Goal: Task Accomplishment & Management: Manage account settings

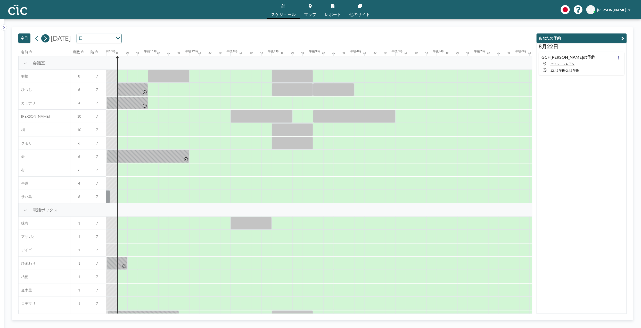
scroll to position [0, 412]
click at [46, 37] on icon at bounding box center [45, 39] width 5 height 8
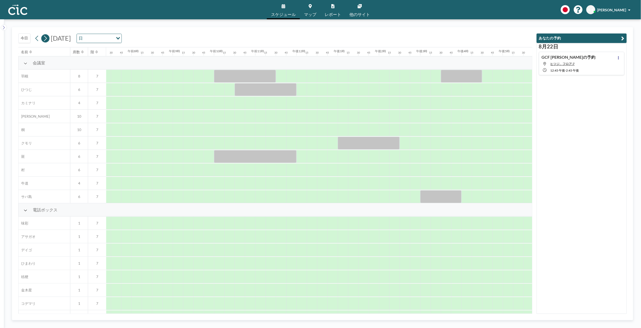
scroll to position [0, 330]
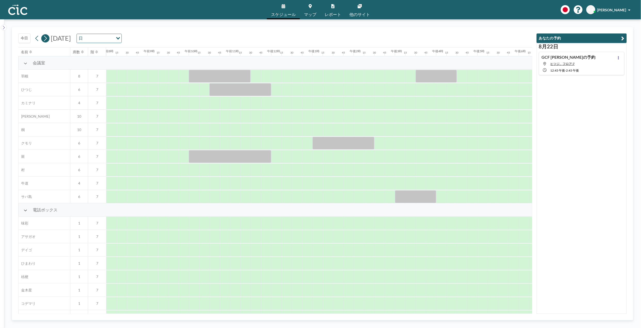
click at [46, 37] on icon at bounding box center [45, 39] width 5 height 8
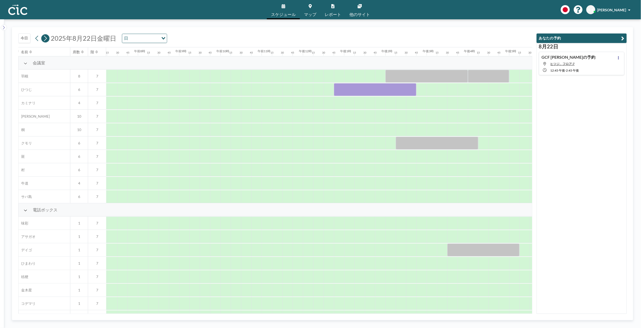
scroll to position [0, 320]
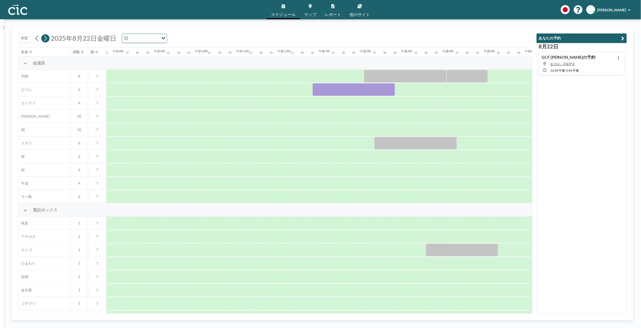
click at [46, 37] on icon at bounding box center [45, 39] width 5 height 8
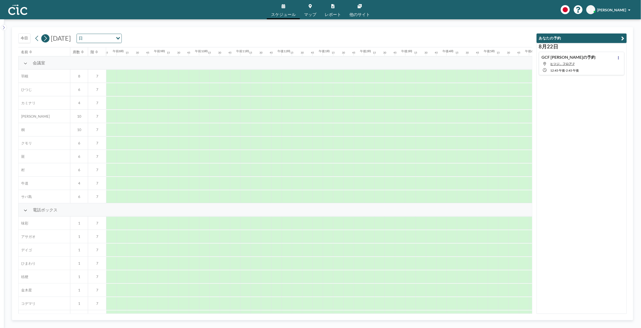
click at [46, 37] on icon at bounding box center [45, 39] width 5 height 8
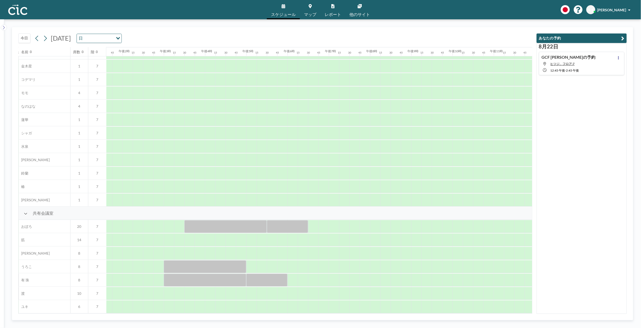
scroll to position [228, 568]
click at [618, 57] on icon at bounding box center [618, 57] width 1 height 3
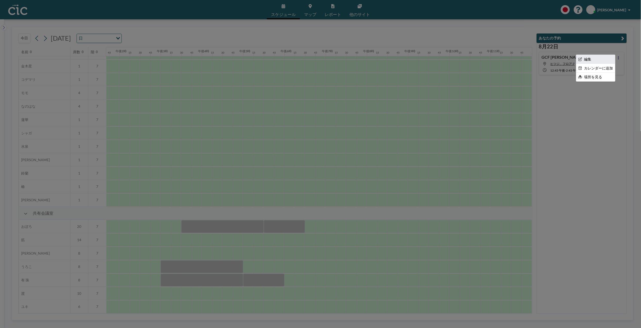
click at [594, 59] on li "編集" at bounding box center [595, 59] width 39 height 9
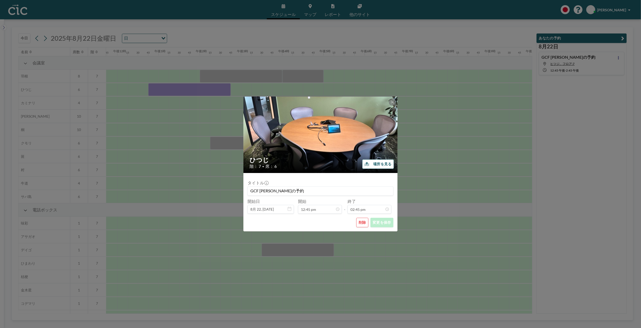
scroll to position [0, 516]
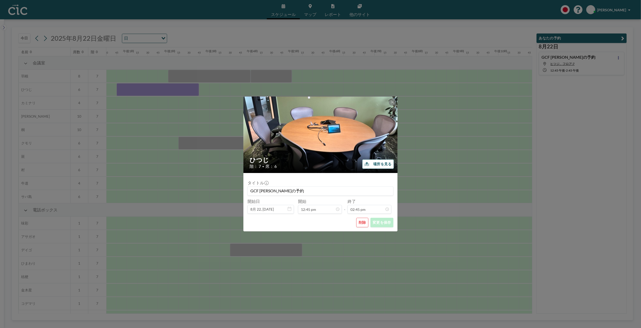
click at [260, 191] on input "GCF [PERSON_NAME]の予約" at bounding box center [320, 191] width 145 height 9
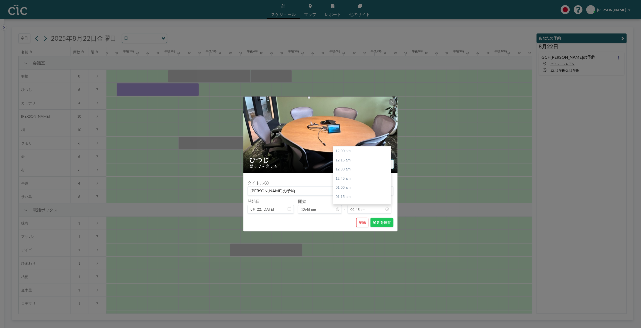
scroll to position [541, 0]
type input "[PERSON_NAME]の予約"
click at [381, 225] on font "変更を保存" at bounding box center [382, 222] width 18 height 5
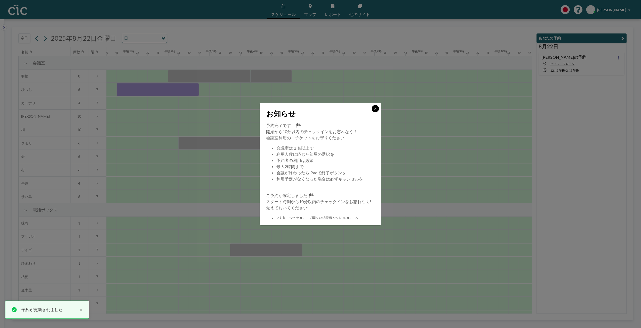
click at [378, 108] on button at bounding box center [375, 108] width 7 height 7
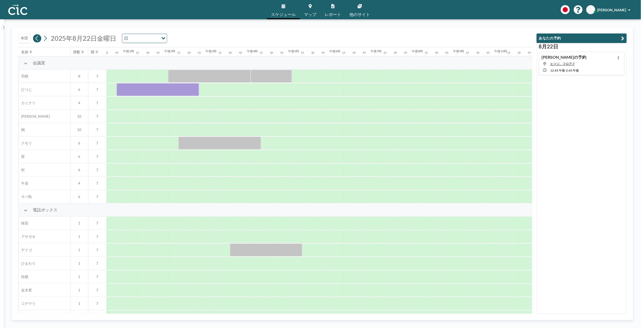
click at [38, 40] on icon at bounding box center [37, 39] width 5 height 8
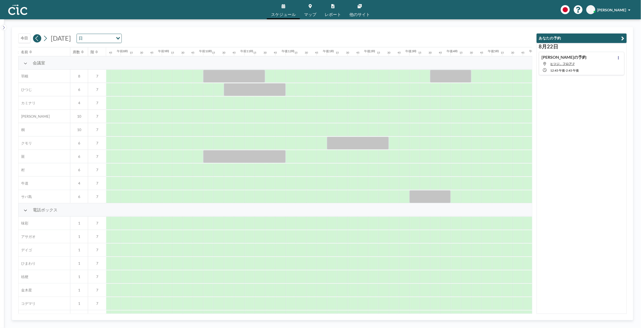
scroll to position [0, 320]
click at [38, 40] on icon at bounding box center [37, 39] width 5 height 8
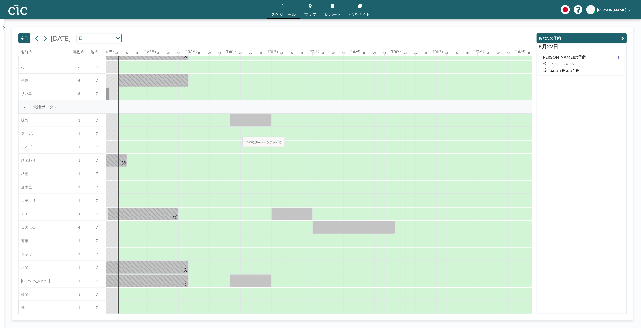
scroll to position [228, 412]
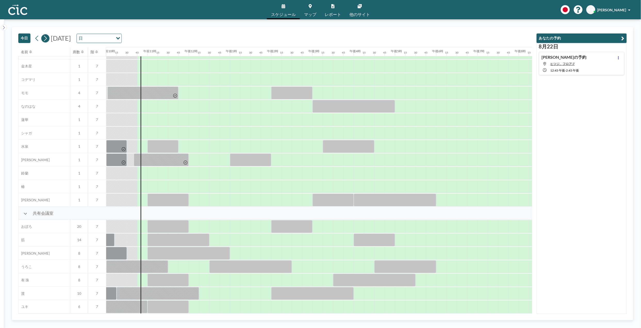
click at [47, 39] on icon at bounding box center [45, 39] width 5 height 8
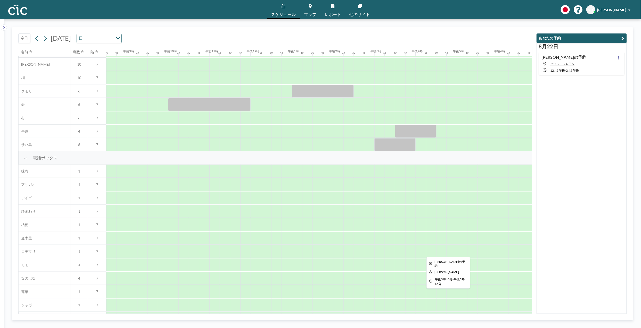
scroll to position [0, 351]
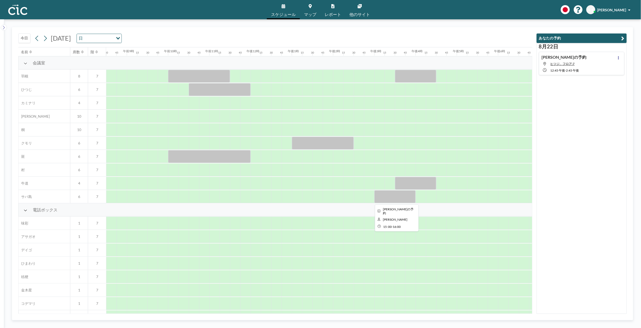
click at [390, 197] on div at bounding box center [394, 197] width 41 height 13
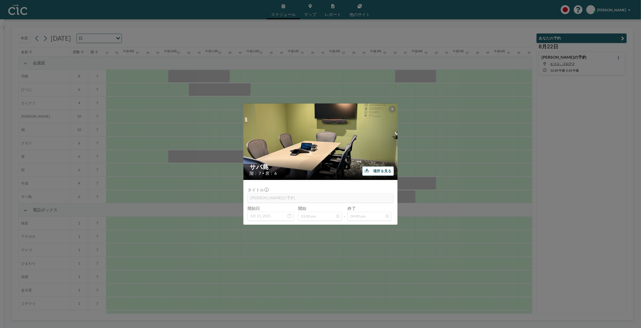
click at [376, 172] on font "場所を見る" at bounding box center [382, 171] width 18 height 5
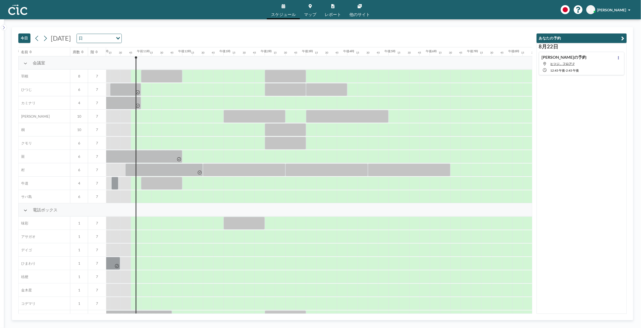
scroll to position [0, 433]
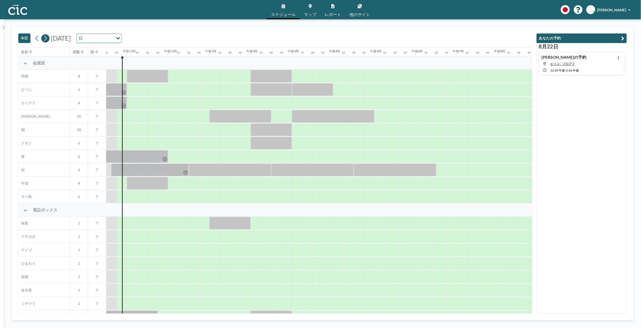
click at [45, 39] on icon at bounding box center [45, 39] width 5 height 8
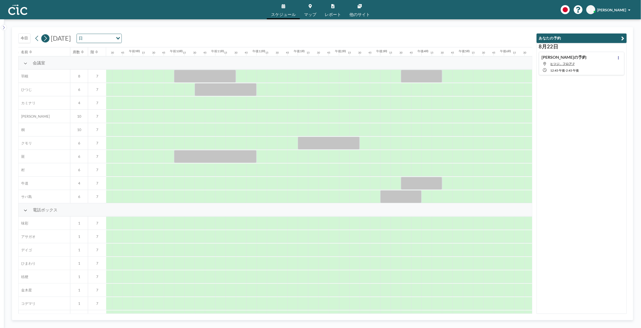
scroll to position [0, 351]
